Goal: Task Accomplishment & Management: Manage account settings

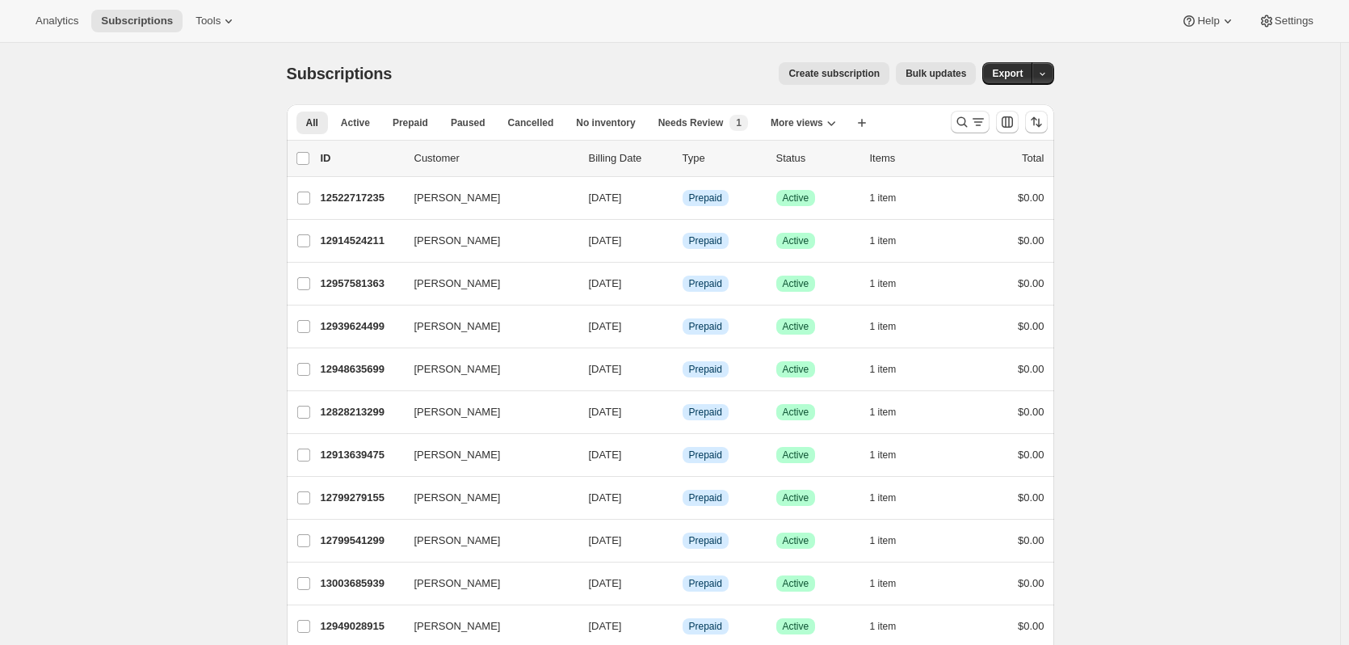
click at [971, 136] on div at bounding box center [999, 122] width 110 height 32
click at [968, 116] on icon "Search and filter results" at bounding box center [962, 122] width 16 height 16
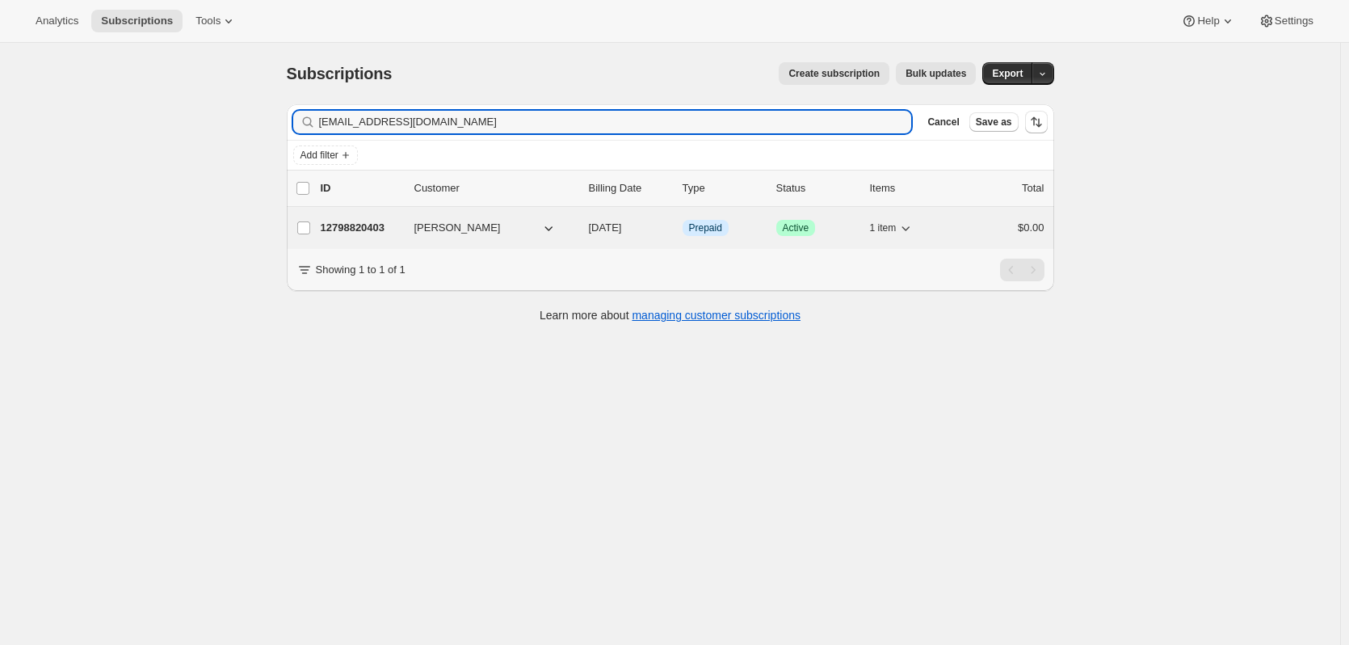
type input "[EMAIL_ADDRESS][DOMAIN_NAME]"
click at [368, 232] on p "12798820403" at bounding box center [361, 228] width 81 height 16
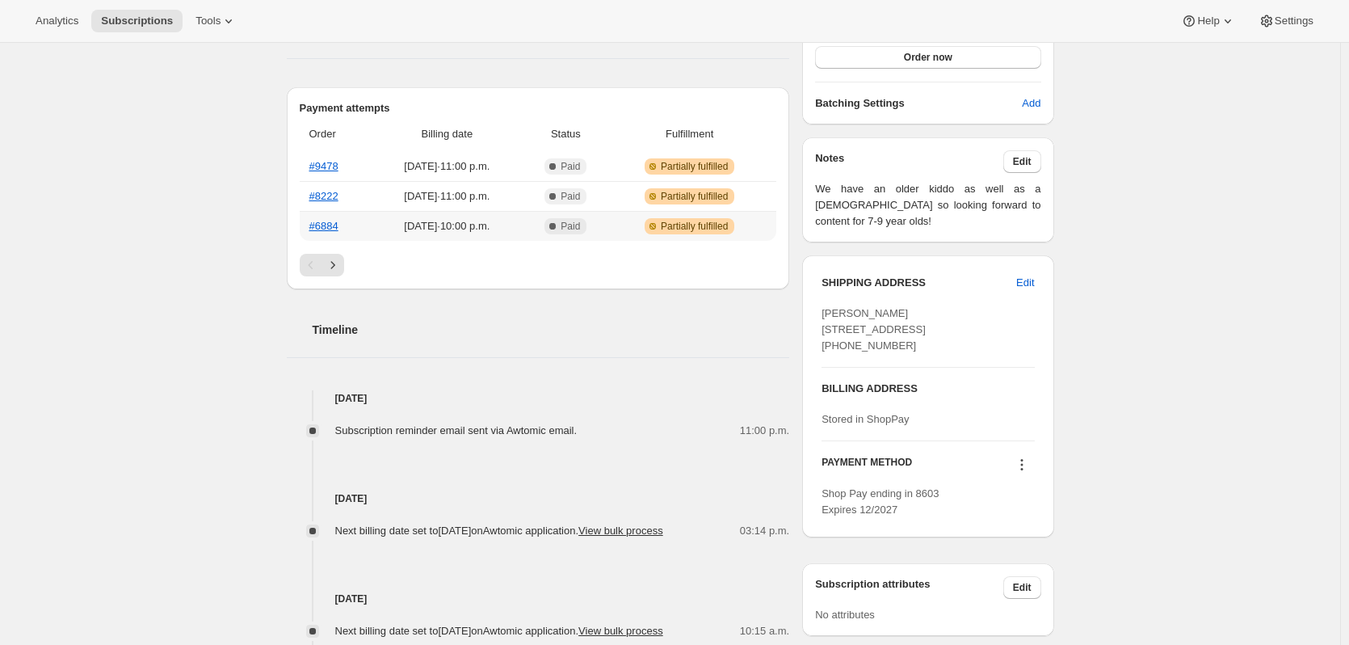
scroll to position [404, 0]
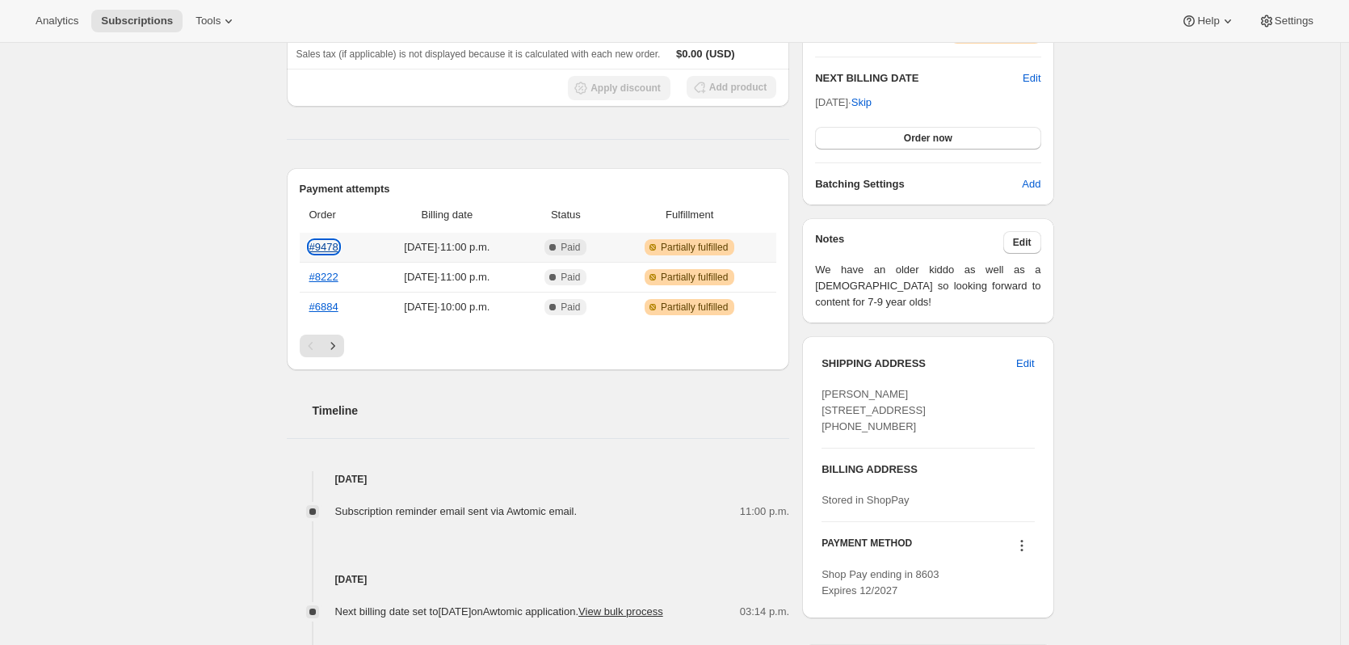
click at [335, 241] on link "#9478" at bounding box center [323, 247] width 29 height 12
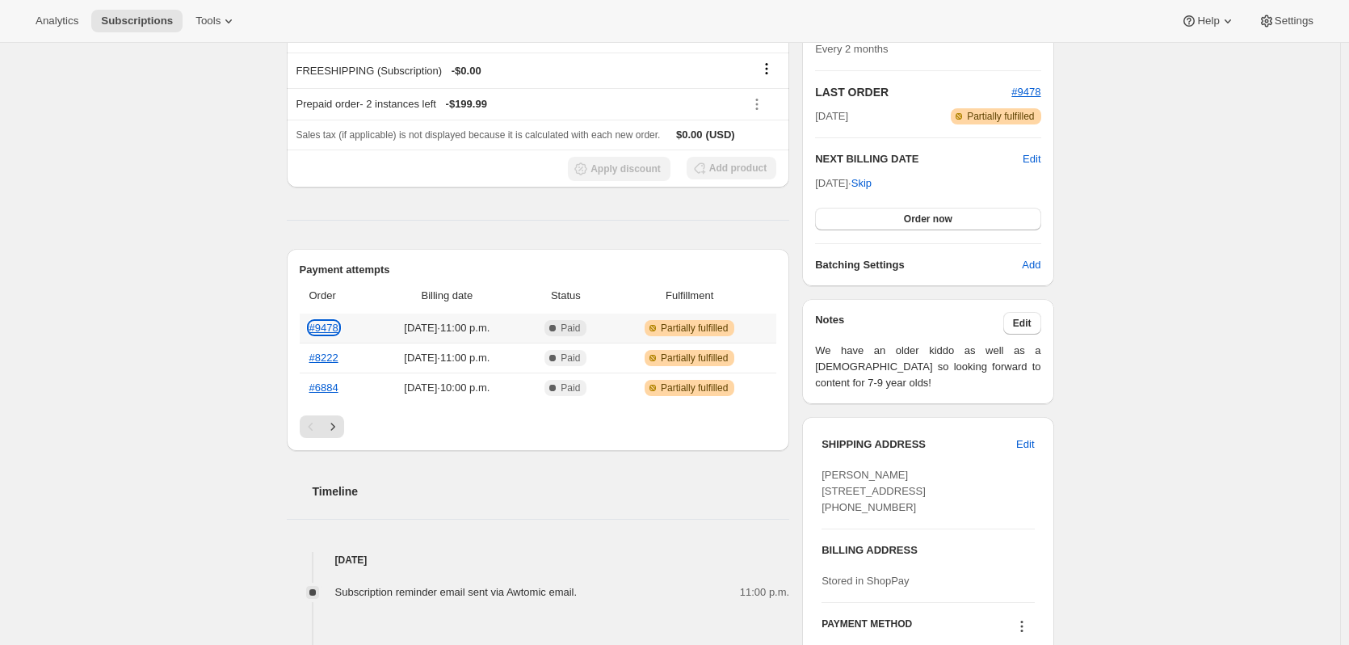
scroll to position [242, 0]
